Goal: Obtain resource: Obtain resource

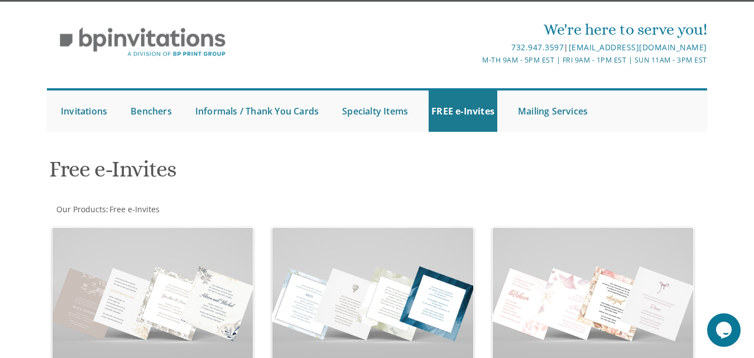
scroll to position [21, 0]
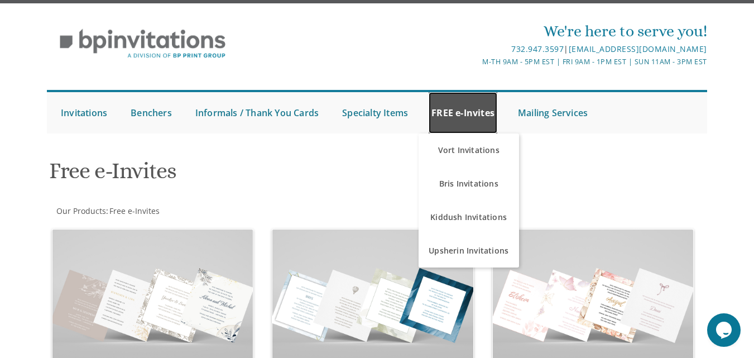
click at [439, 116] on link "FREE e-Invites" at bounding box center [462, 112] width 69 height 41
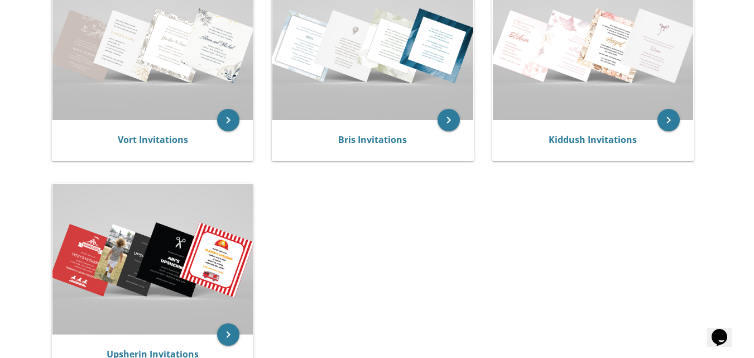
scroll to position [278, 0]
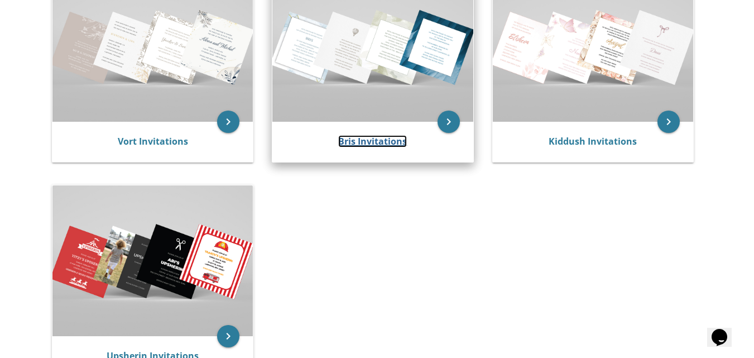
click at [391, 136] on link "Bris Invitations" at bounding box center [372, 141] width 69 height 12
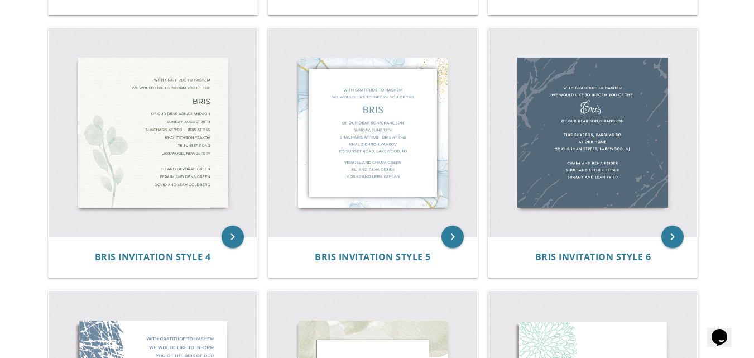
scroll to position [474, 0]
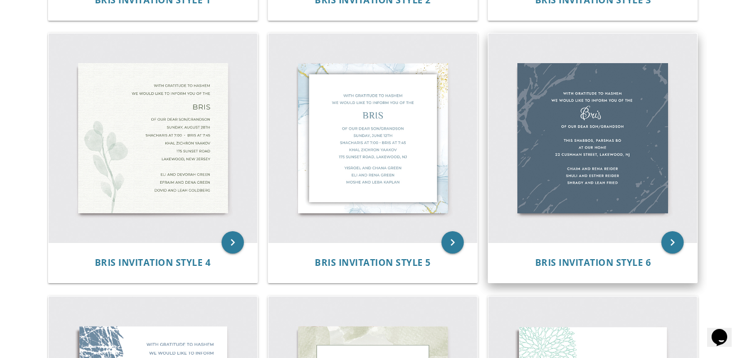
click at [611, 166] on img at bounding box center [592, 137] width 209 height 209
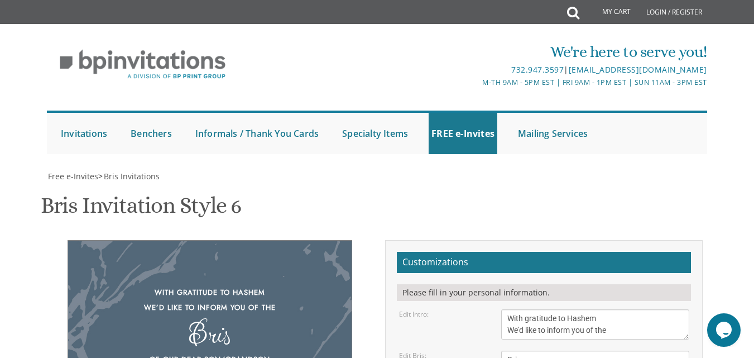
scroll to position [314, 0]
drag, startPoint x: 584, startPoint y: 100, endPoint x: 543, endPoint y: 95, distance: 41.1
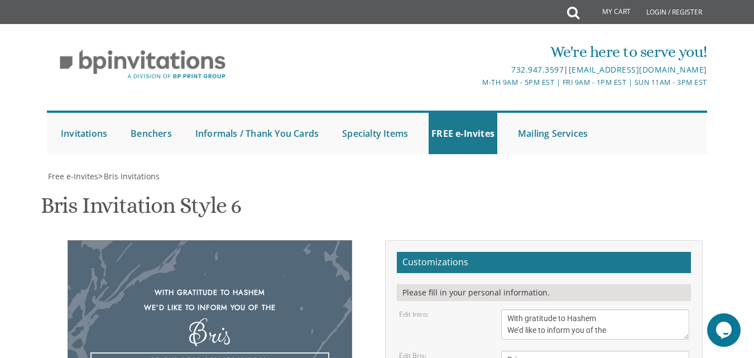
drag, startPoint x: 557, startPoint y: 113, endPoint x: 508, endPoint y: 107, distance: 49.4
drag, startPoint x: 634, startPoint y: 124, endPoint x: 495, endPoint y: 119, distance: 139.6
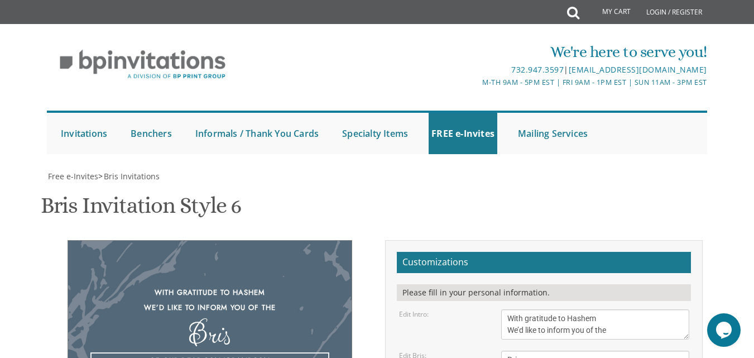
type textarea "Of our dear son/grandson Thursday, August 14th Bais Shabsi 61 Pawnee"
type textarea "Yanky and Yisroel and Chana Green Eli and Rena Green Moshe and Leba Kaplan"
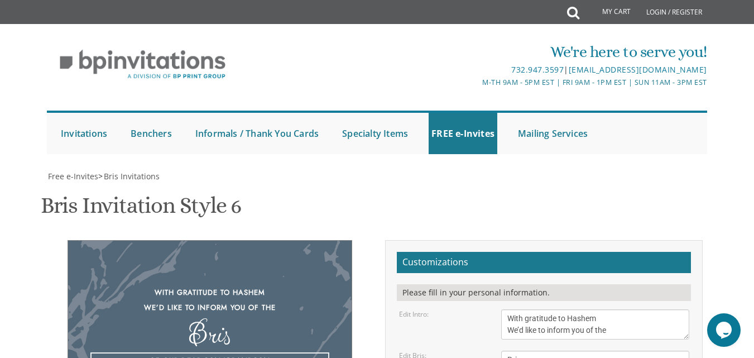
scroll to position [8, 0]
type textarea "Of our dear son/grandson Thursday, August 14th Bais Shabsi 61 Pawnee Road, Lake…"
drag, startPoint x: 600, startPoint y: 199, endPoint x: 528, endPoint y: 175, distance: 75.3
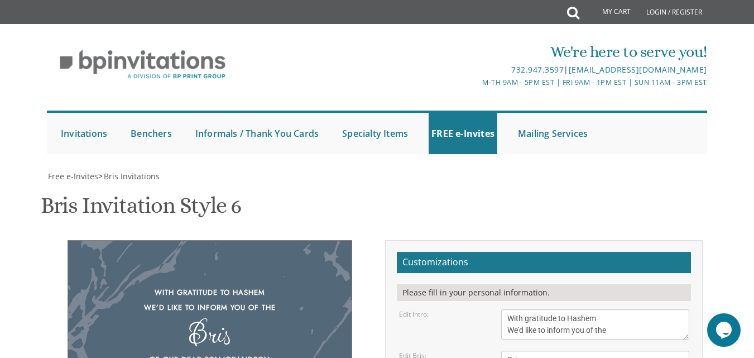
drag, startPoint x: 593, startPoint y: 175, endPoint x: 628, endPoint y: 182, distance: 35.9
drag, startPoint x: 582, startPoint y: 185, endPoint x: 508, endPoint y: 181, distance: 74.3
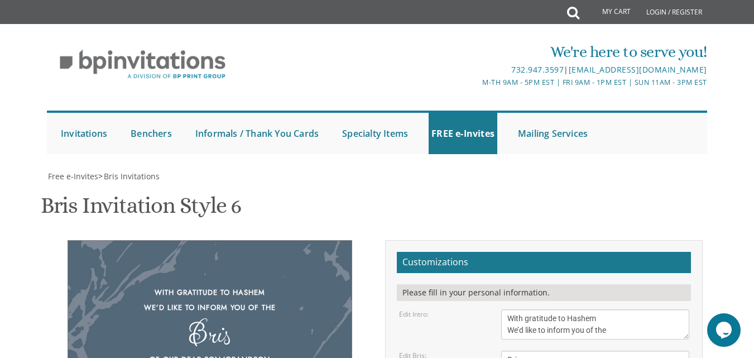
drag, startPoint x: 591, startPoint y: 195, endPoint x: 509, endPoint y: 200, distance: 81.6
type textarea "Yanky and Miriam Gluck Nossie and Zissi Gluck Chaim Boruch and Elisheva Fisher"
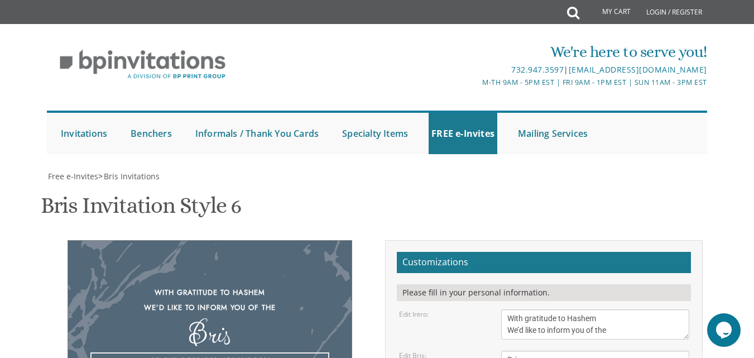
scroll to position [23, 0]
type textarea "Of our dear son/grandson Thursday, August 14th Bais Shabsi 61 Pawnee Road, Lake…"
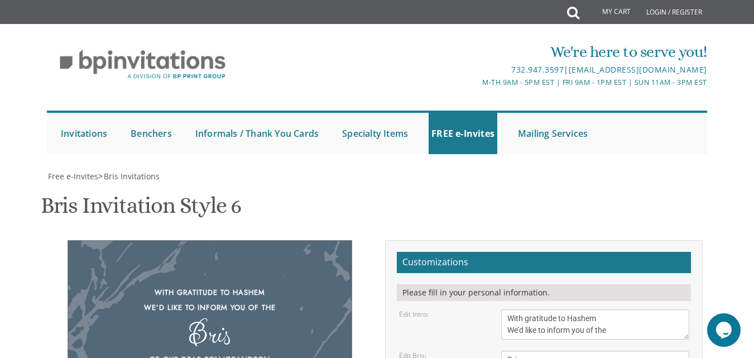
type input "leahfisher08701@gmail.com"
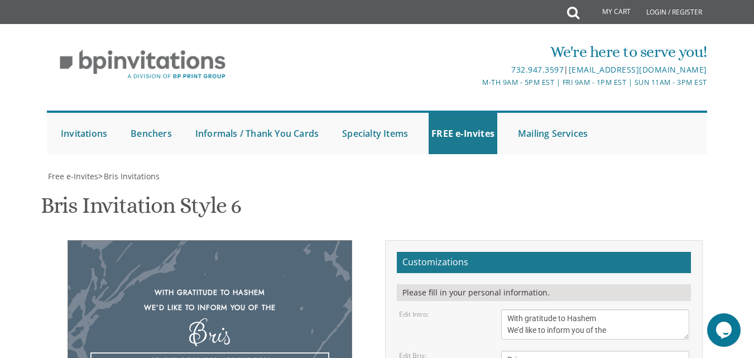
type textarea "Of our dear son/grandson Thursday, August 14th Bais Shabsi 61 Pawnee Road, Lake…"
